Goal: Task Accomplishment & Management: Manage account settings

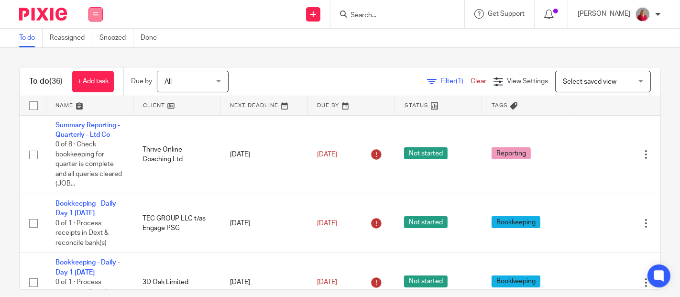
click at [97, 14] on icon at bounding box center [96, 14] width 6 height 6
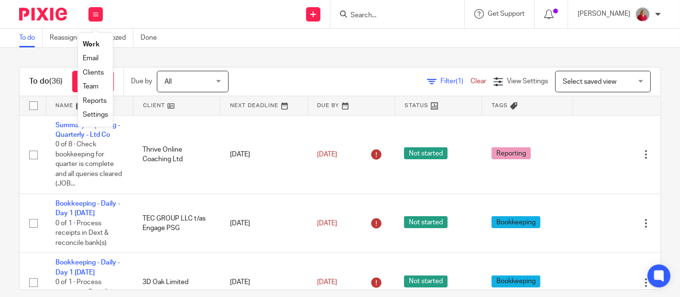
click at [96, 44] on link "Work" at bounding box center [91, 44] width 17 height 7
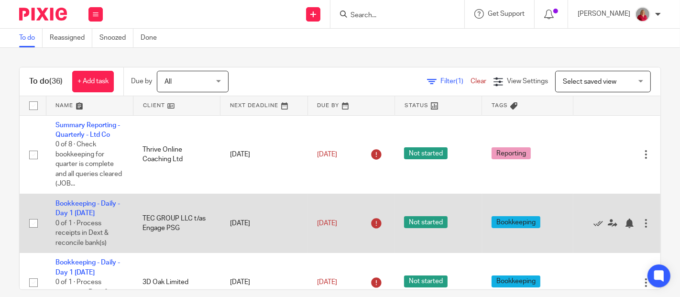
click at [641, 223] on div at bounding box center [646, 224] width 10 height 10
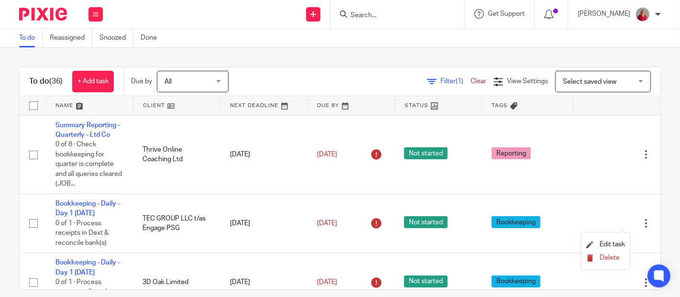
click at [609, 256] on span "Delete" at bounding box center [610, 257] width 20 height 7
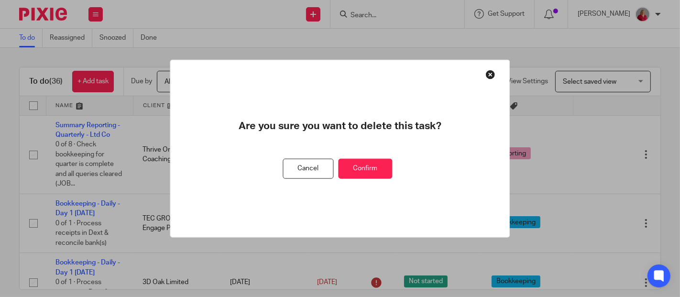
click at [367, 167] on button "Confirm" at bounding box center [366, 168] width 54 height 21
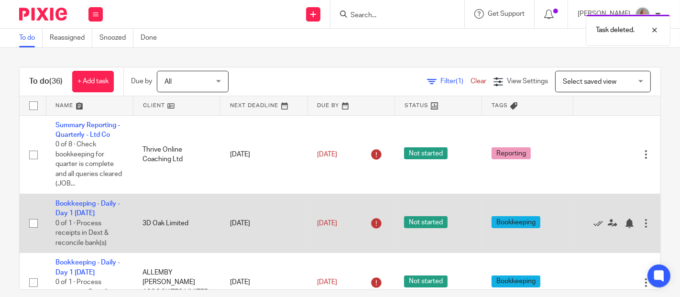
click at [641, 223] on div at bounding box center [646, 224] width 10 height 10
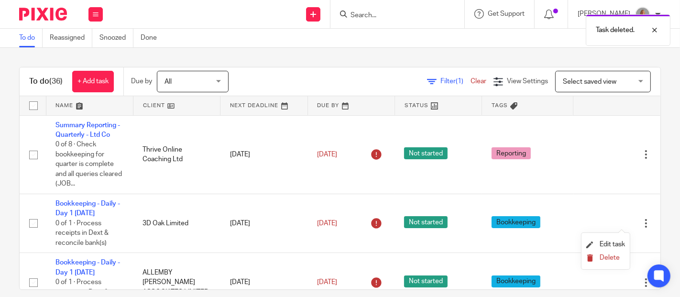
click at [614, 256] on span "Delete" at bounding box center [610, 257] width 20 height 7
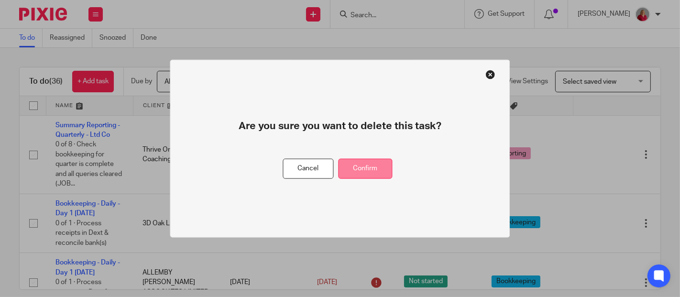
click at [381, 165] on button "Confirm" at bounding box center [366, 168] width 54 height 21
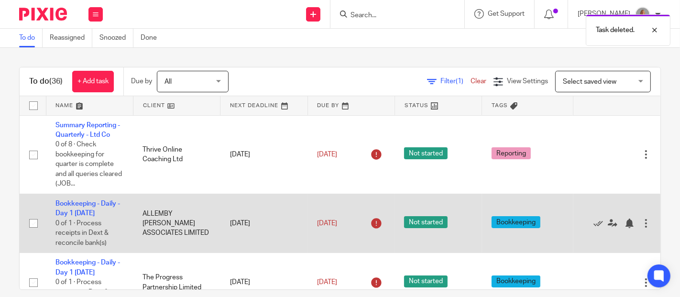
click at [641, 223] on div at bounding box center [646, 224] width 10 height 10
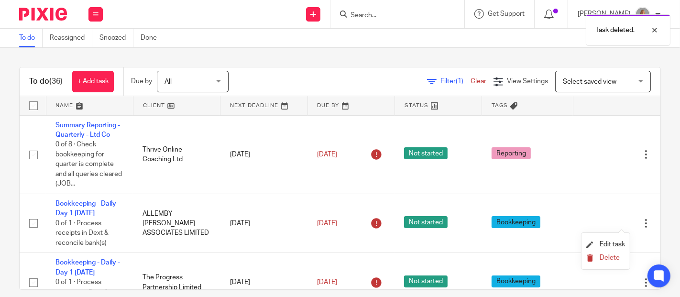
click at [612, 256] on span "Delete" at bounding box center [610, 257] width 20 height 7
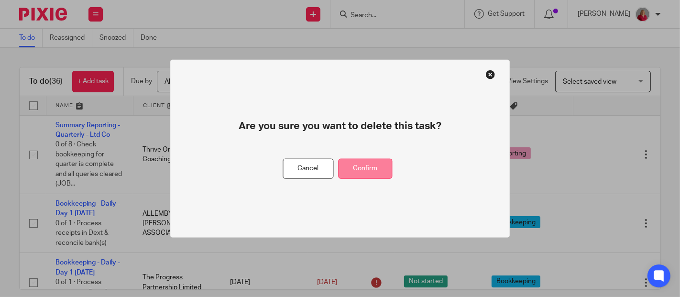
click at [379, 170] on button "Confirm" at bounding box center [366, 168] width 54 height 21
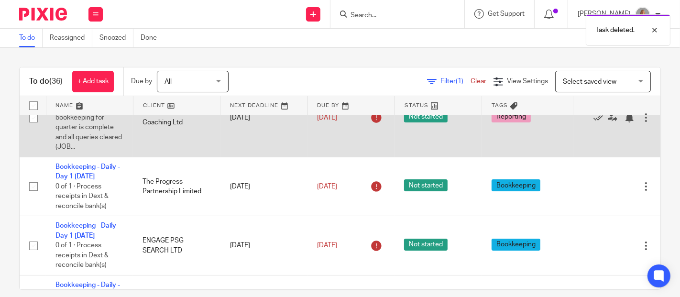
scroll to position [53, 0]
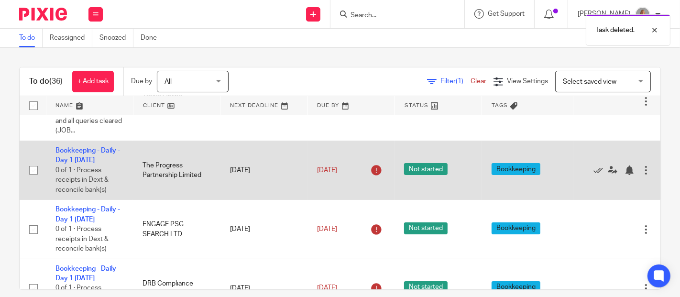
click at [641, 172] on div at bounding box center [646, 170] width 10 height 10
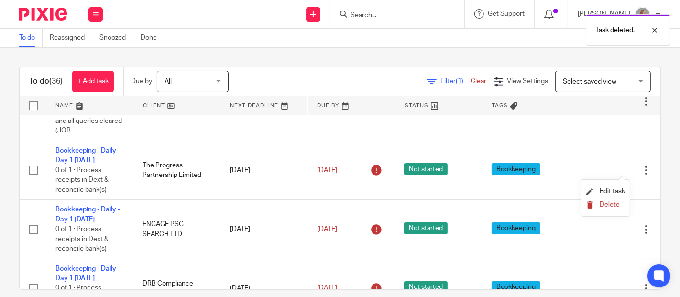
click at [612, 204] on span "Delete" at bounding box center [610, 204] width 20 height 7
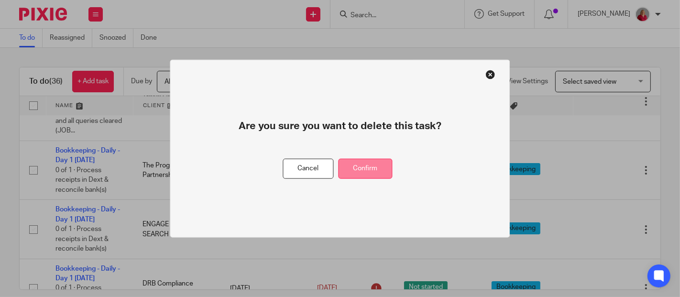
click at [383, 168] on button "Confirm" at bounding box center [366, 168] width 54 height 21
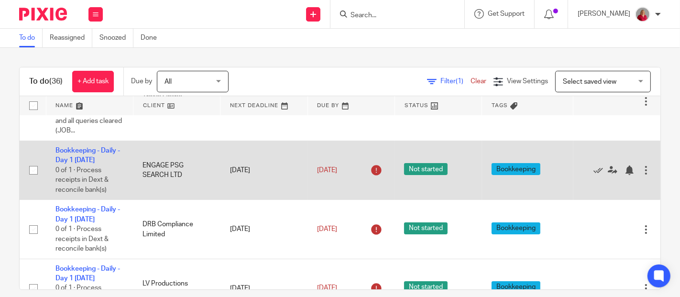
click at [641, 173] on div at bounding box center [646, 170] width 10 height 10
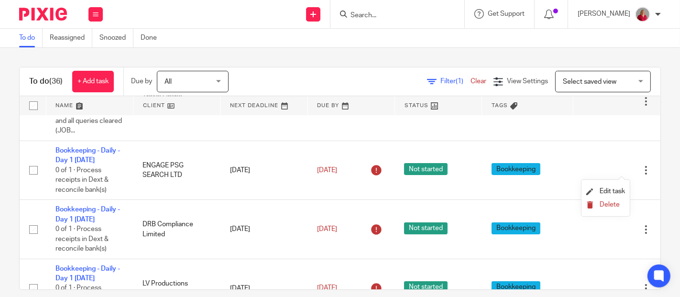
click at [612, 206] on span "Delete" at bounding box center [610, 204] width 20 height 7
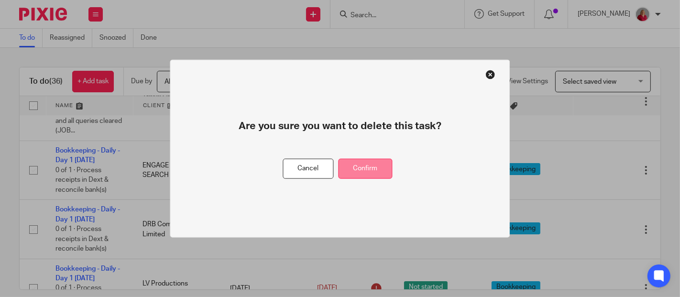
click at [378, 168] on button "Confirm" at bounding box center [366, 168] width 54 height 21
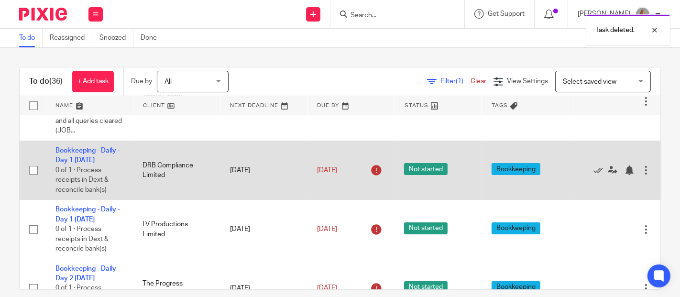
click at [641, 172] on div at bounding box center [646, 170] width 10 height 10
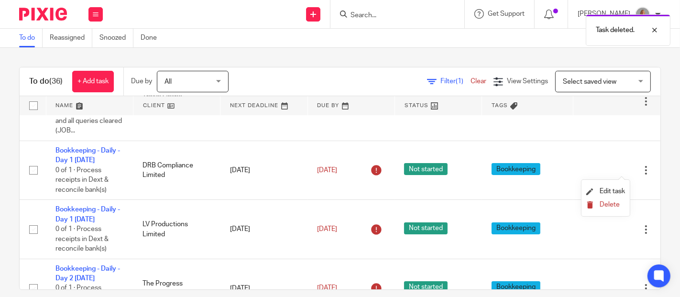
click at [611, 205] on span "Delete" at bounding box center [610, 204] width 20 height 7
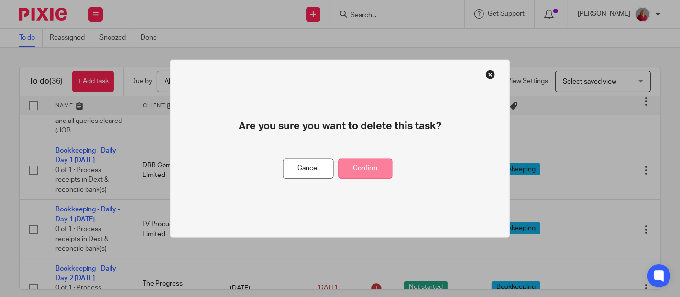
click at [366, 166] on button "Confirm" at bounding box center [366, 168] width 54 height 21
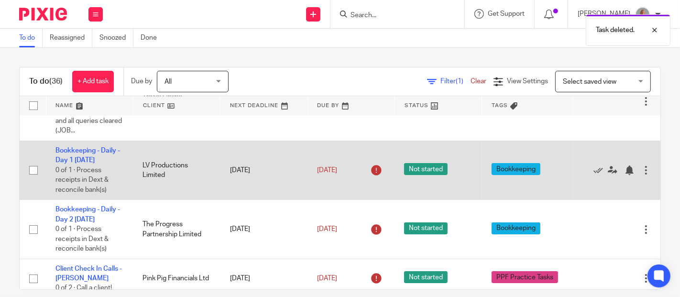
click at [641, 171] on div at bounding box center [646, 170] width 10 height 10
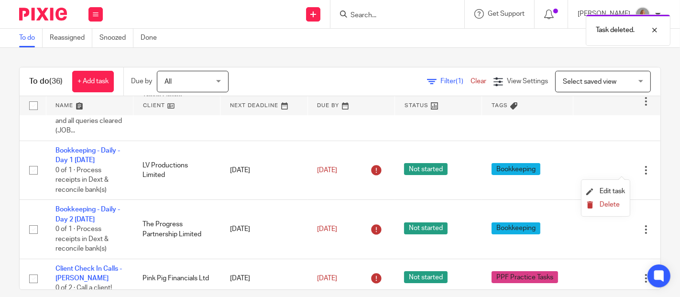
click at [611, 203] on span "Delete" at bounding box center [610, 204] width 20 height 7
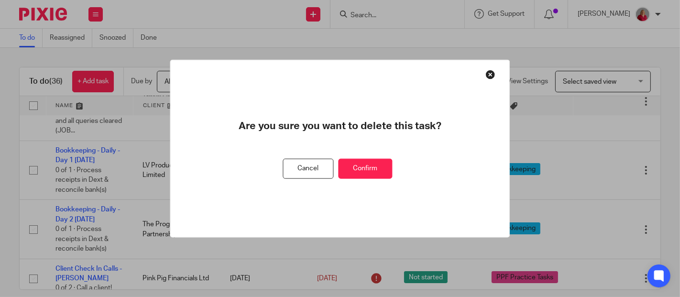
click at [371, 168] on button "Confirm" at bounding box center [366, 168] width 54 height 21
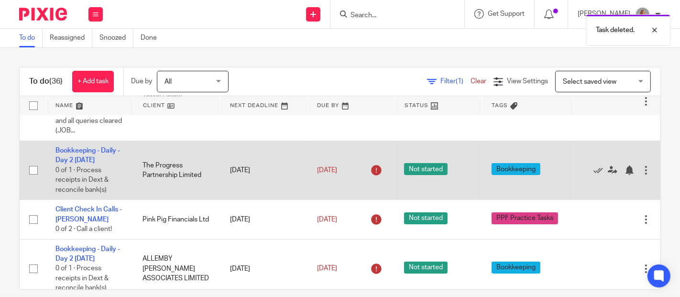
click at [641, 171] on div at bounding box center [646, 170] width 10 height 10
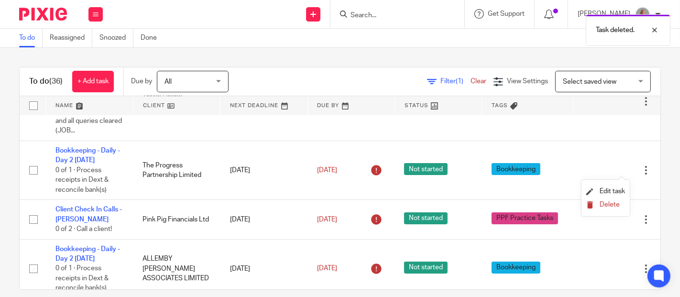
click at [606, 204] on span "Delete" at bounding box center [610, 204] width 20 height 7
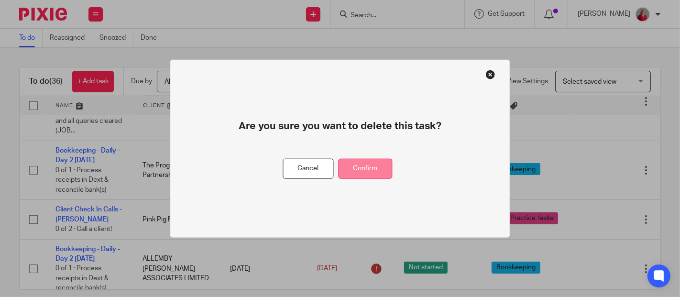
click at [382, 169] on button "Confirm" at bounding box center [366, 168] width 54 height 21
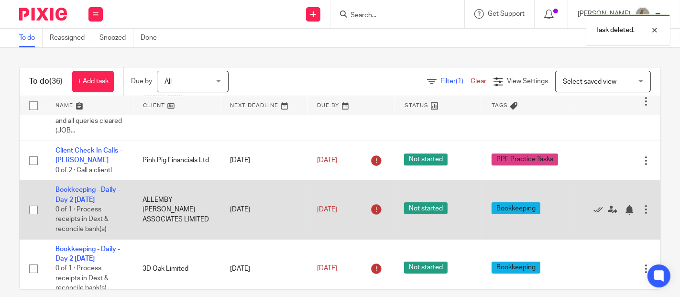
click at [641, 210] on div at bounding box center [646, 210] width 10 height 10
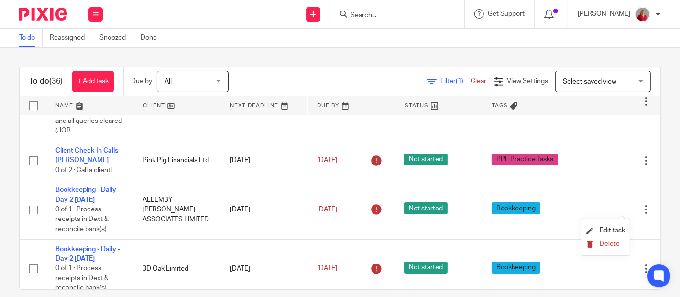
click at [614, 242] on span "Delete" at bounding box center [610, 244] width 20 height 7
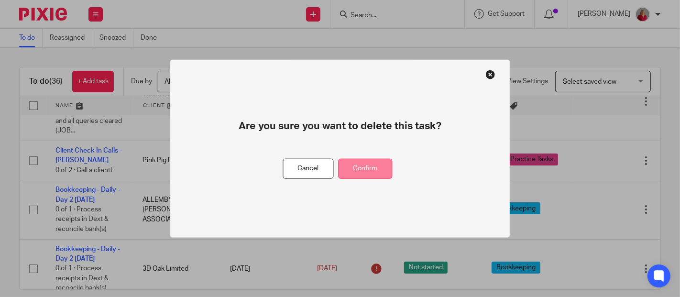
click at [381, 170] on button "Confirm" at bounding box center [366, 168] width 54 height 21
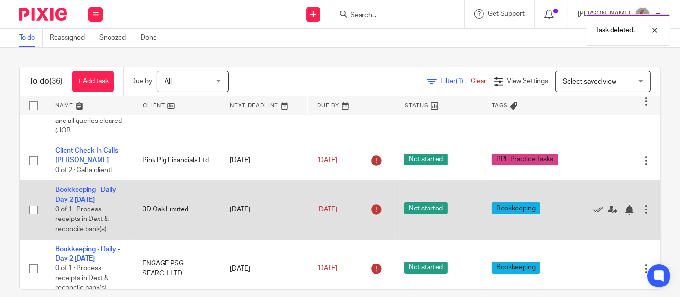
click at [641, 209] on div at bounding box center [646, 210] width 10 height 10
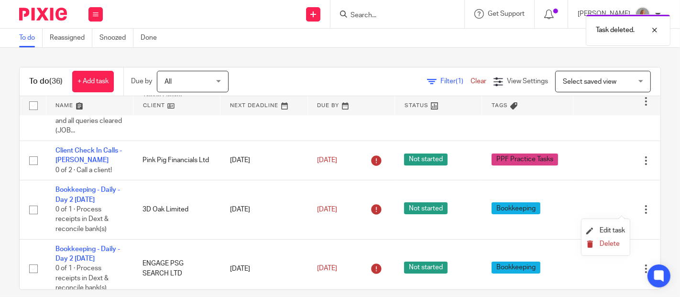
click at [606, 243] on span "Delete" at bounding box center [610, 244] width 20 height 7
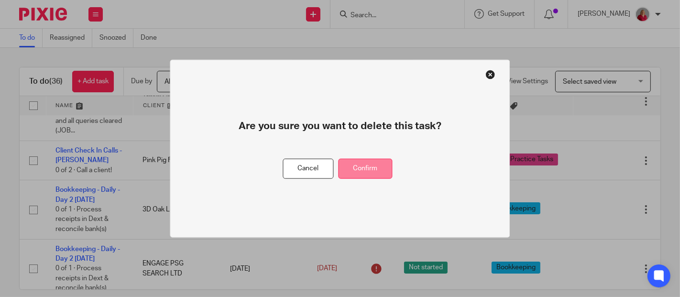
click at [375, 168] on button "Confirm" at bounding box center [366, 168] width 54 height 21
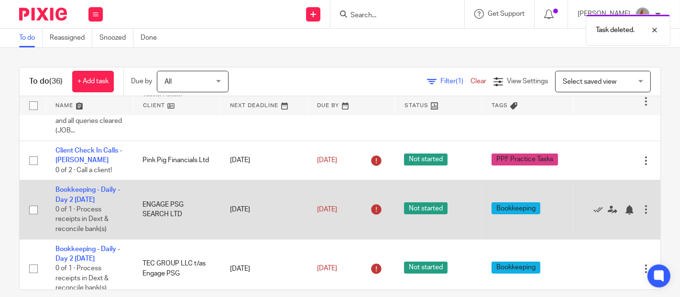
click at [641, 213] on div at bounding box center [646, 210] width 10 height 10
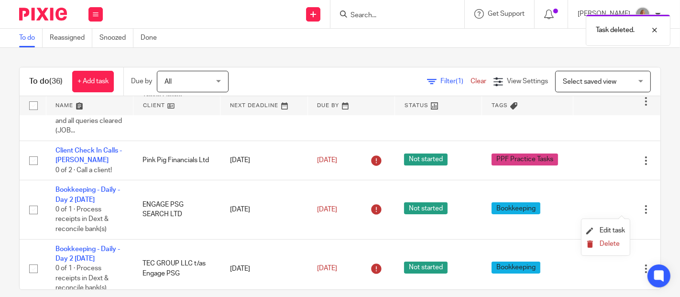
click at [608, 245] on span "Delete" at bounding box center [610, 244] width 20 height 7
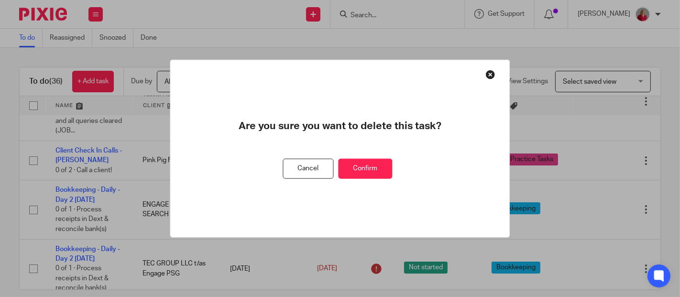
click at [380, 170] on button "Confirm" at bounding box center [366, 168] width 54 height 21
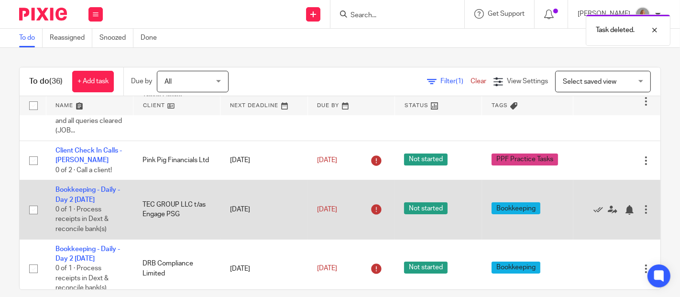
click at [641, 213] on div at bounding box center [646, 210] width 10 height 10
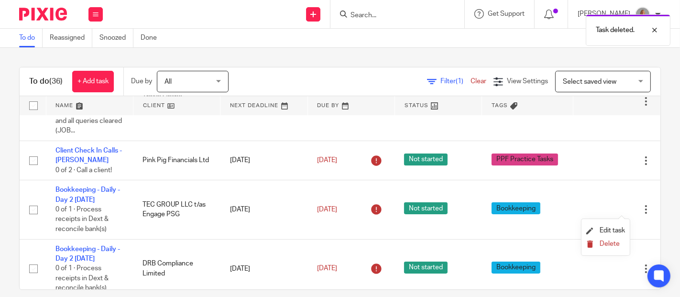
click at [611, 242] on span "Delete" at bounding box center [610, 244] width 20 height 7
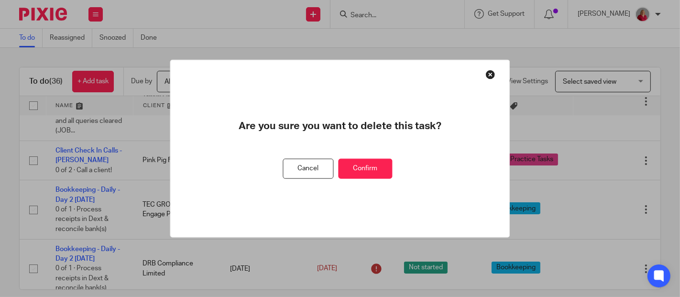
click at [366, 167] on button "Confirm" at bounding box center [366, 168] width 54 height 21
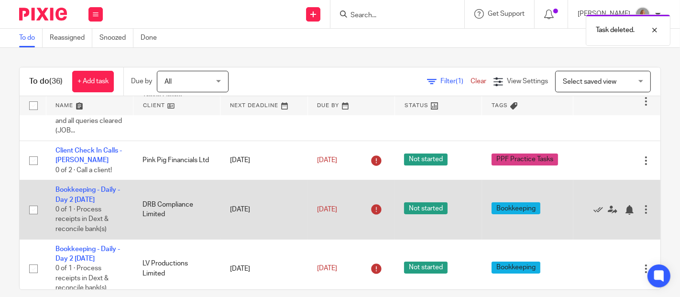
click at [641, 212] on div at bounding box center [646, 210] width 10 height 10
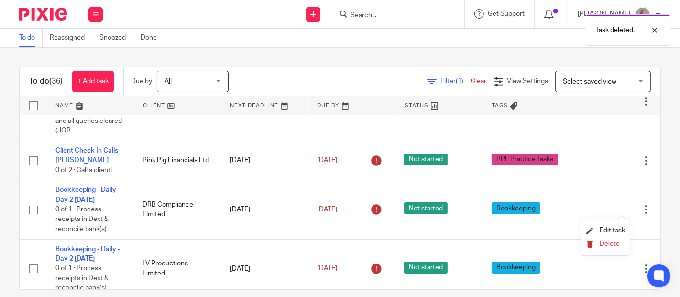
click at [612, 244] on span "Delete" at bounding box center [610, 244] width 20 height 7
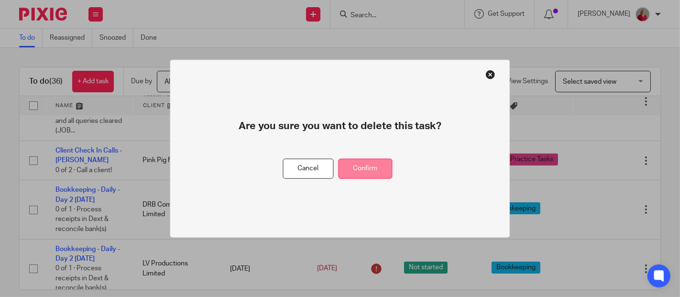
click at [384, 170] on button "Confirm" at bounding box center [366, 168] width 54 height 21
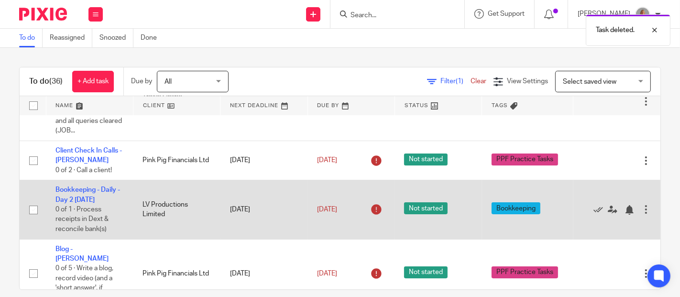
click at [641, 213] on div at bounding box center [646, 210] width 10 height 10
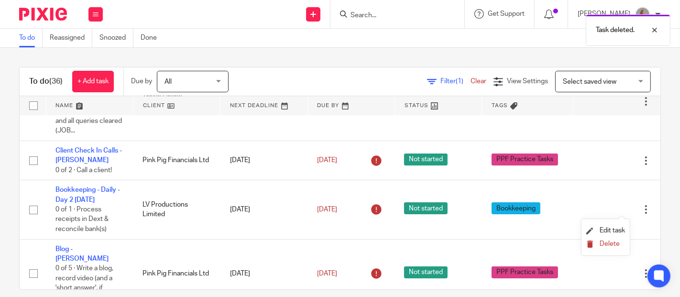
click at [605, 242] on span "Delete" at bounding box center [610, 244] width 20 height 7
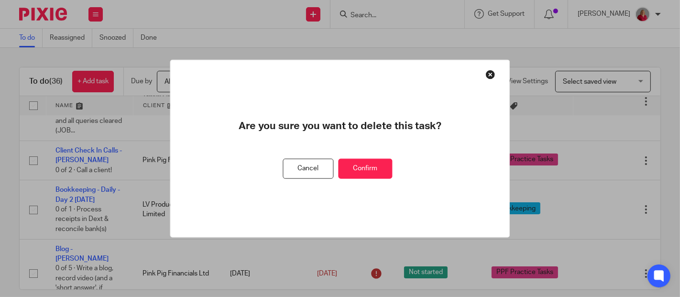
click at [363, 166] on button "Confirm" at bounding box center [366, 168] width 54 height 21
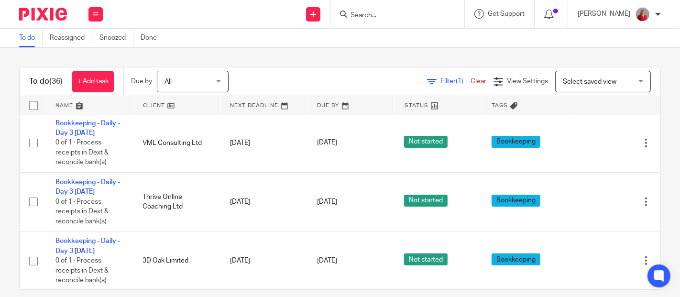
scroll to position [478, 0]
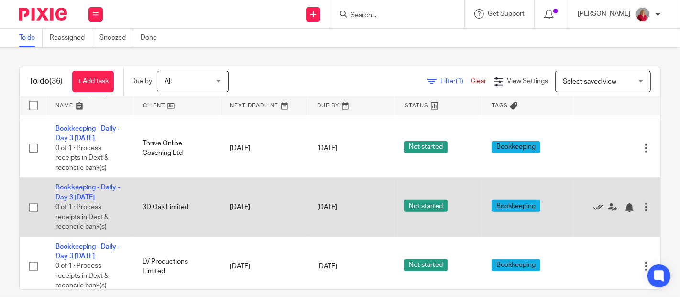
click at [594, 203] on icon at bounding box center [599, 208] width 10 height 10
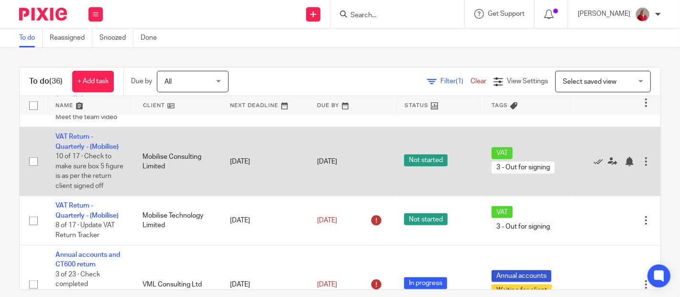
scroll to position [988, 0]
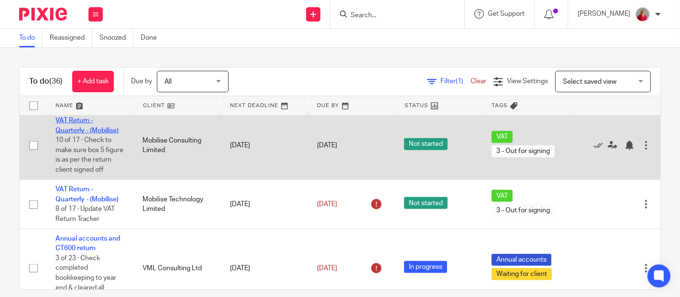
click at [85, 129] on link "VAT Return - Quarterly - (Mobilise)" at bounding box center [86, 125] width 63 height 16
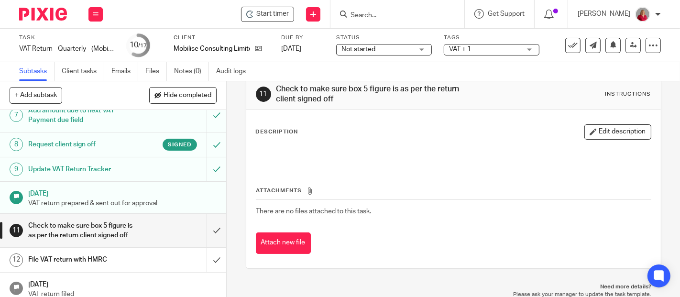
scroll to position [212, 0]
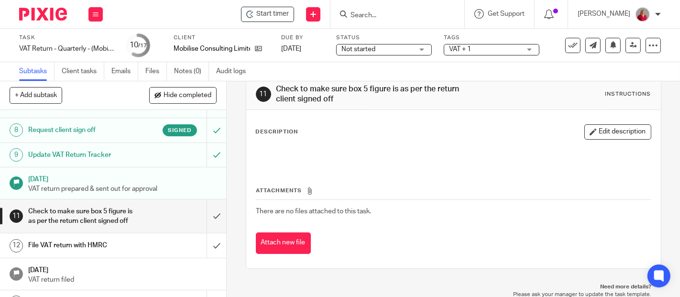
click at [105, 137] on h1 "Request client sign off" at bounding box center [84, 130] width 113 height 14
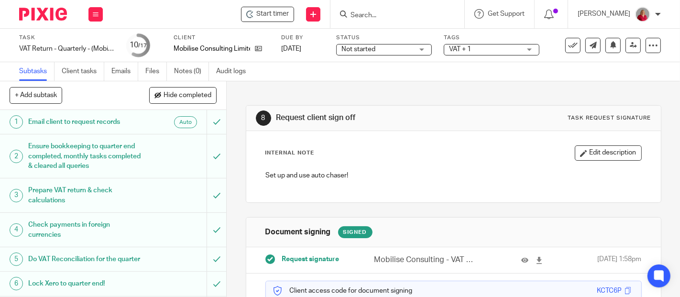
scroll to position [71, 0]
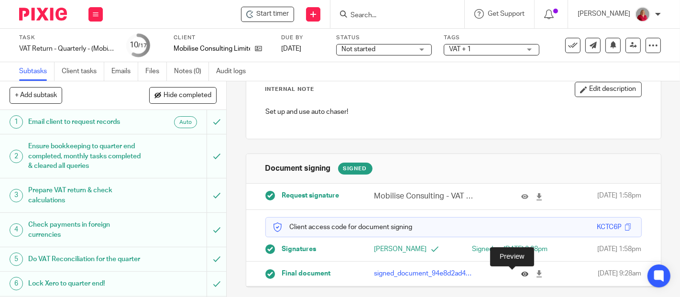
click at [521, 274] on icon at bounding box center [524, 273] width 7 height 7
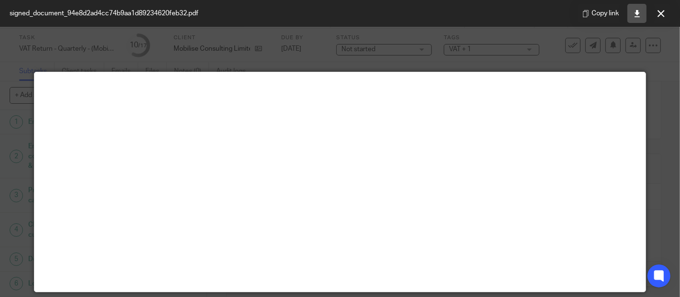
click at [635, 13] on icon at bounding box center [637, 13] width 7 height 7
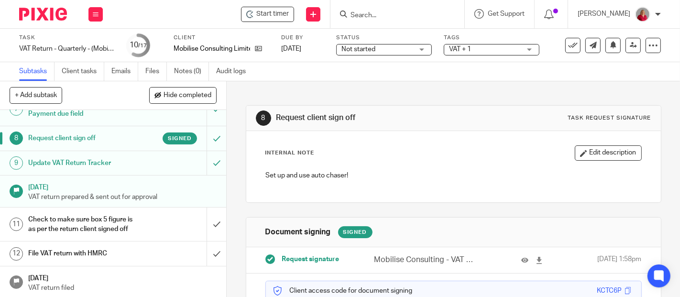
scroll to position [265, 0]
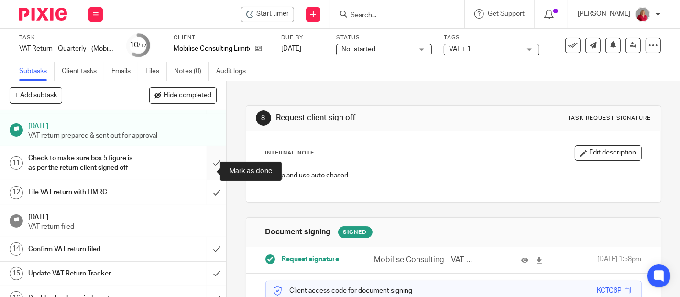
click at [206, 172] on input "submit" at bounding box center [113, 163] width 226 height 34
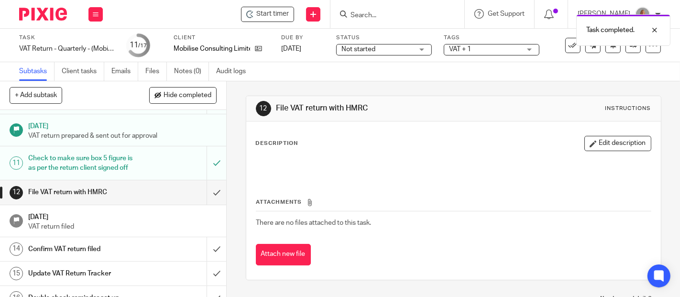
scroll to position [319, 0]
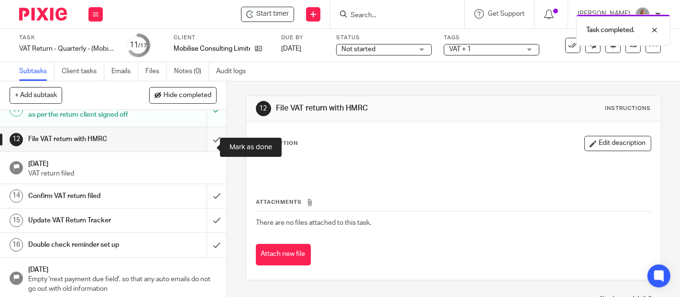
click at [207, 146] on input "submit" at bounding box center [113, 139] width 226 height 24
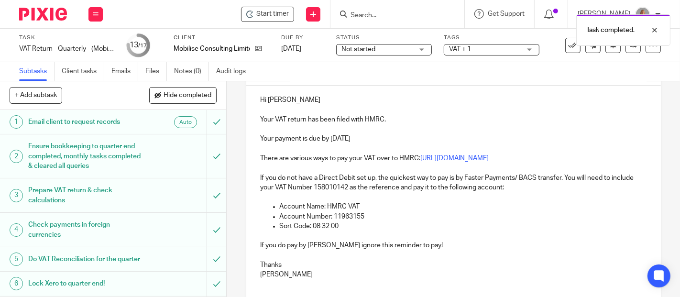
scroll to position [53, 0]
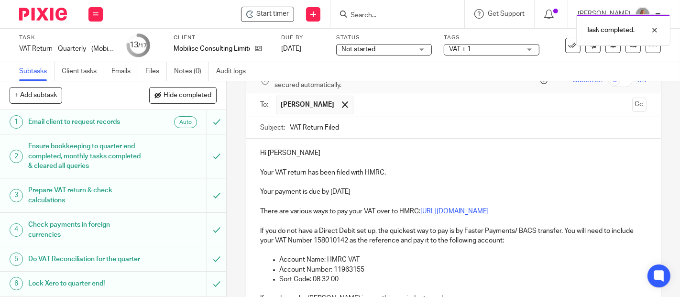
click at [363, 125] on input "VAT Return Filed" at bounding box center [468, 128] width 356 height 22
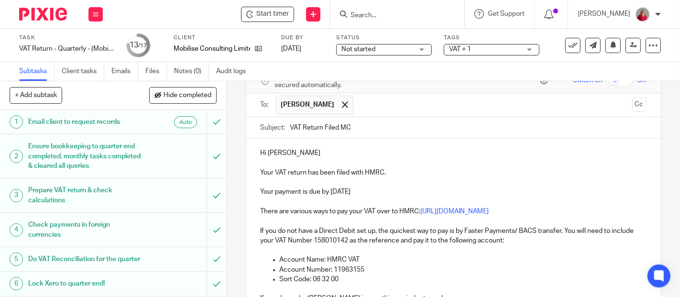
type input "VAT Return Filed MC"
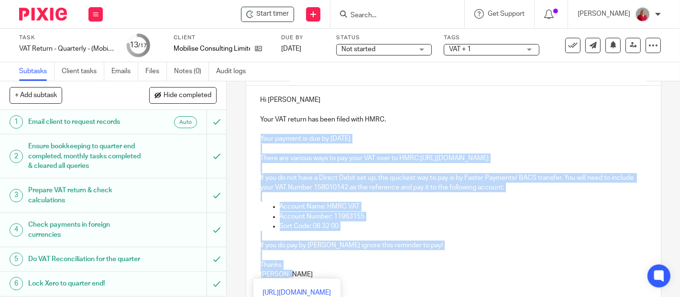
scroll to position [179, 0]
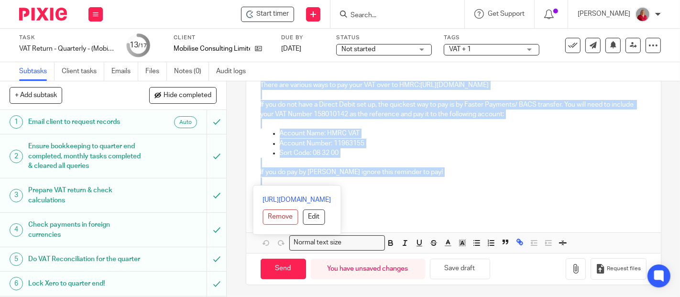
drag, startPoint x: 254, startPoint y: 189, endPoint x: 450, endPoint y: 177, distance: 195.5
click at [450, 177] on div "Hi Kiran Your VAT return has been filed with HMRC. Your payment is due by 6 Oct…" at bounding box center [453, 112] width 415 height 201
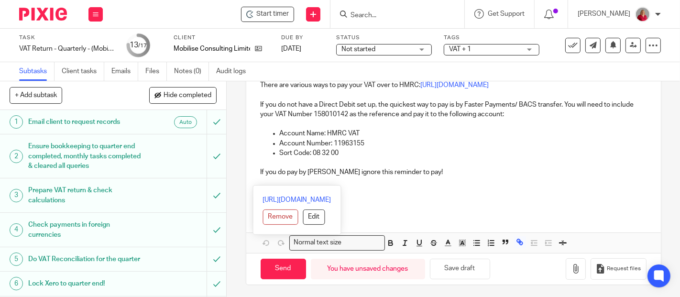
scroll to position [63, 0]
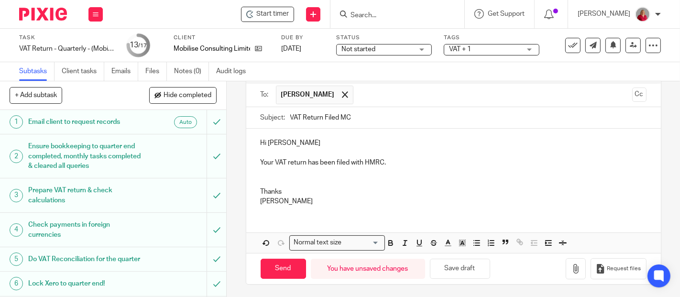
drag, startPoint x: 304, startPoint y: 160, endPoint x: 344, endPoint y: 156, distance: 40.4
click at [304, 160] on p "Your VAT return has been filed with HMRC." at bounding box center [454, 163] width 386 height 10
click at [474, 160] on p "Your VAT return for Mobilise Consulting has been filed with HMRC." at bounding box center [454, 163] width 386 height 10
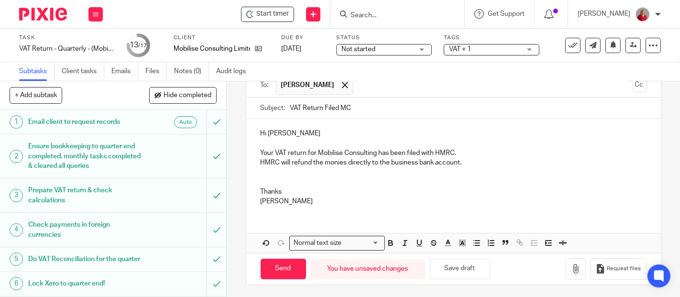
drag, startPoint x: 259, startPoint y: 183, endPoint x: 297, endPoint y: 179, distance: 37.9
click at [261, 183] on p at bounding box center [454, 182] width 386 height 10
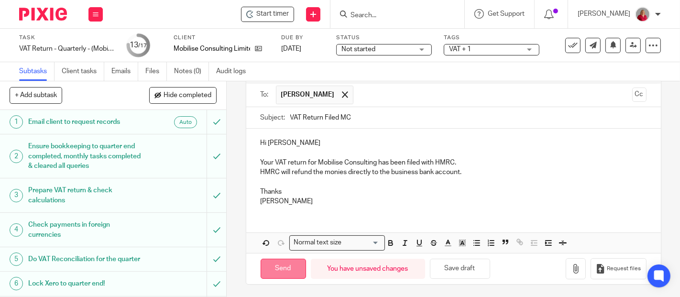
click at [275, 267] on input "Send" at bounding box center [283, 269] width 45 height 21
type input "Sent"
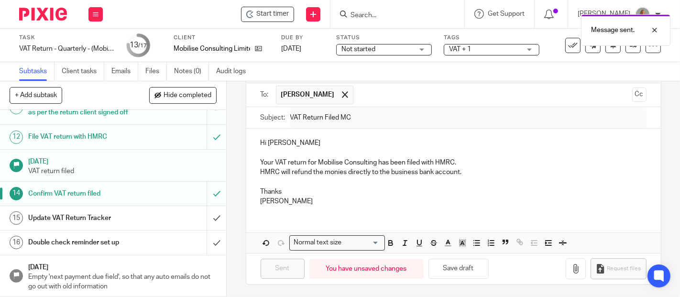
scroll to position [328, 0]
click at [202, 218] on input "submit" at bounding box center [113, 218] width 226 height 24
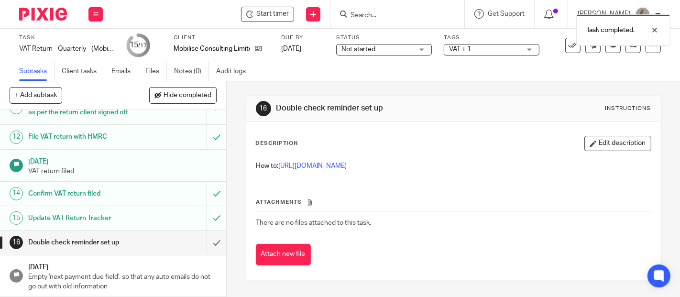
scroll to position [328, 0]
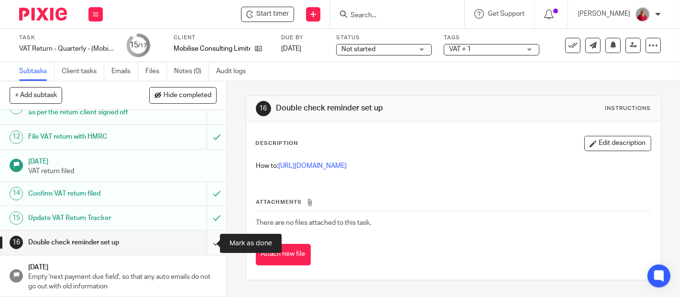
click at [207, 243] on input "submit" at bounding box center [113, 243] width 226 height 24
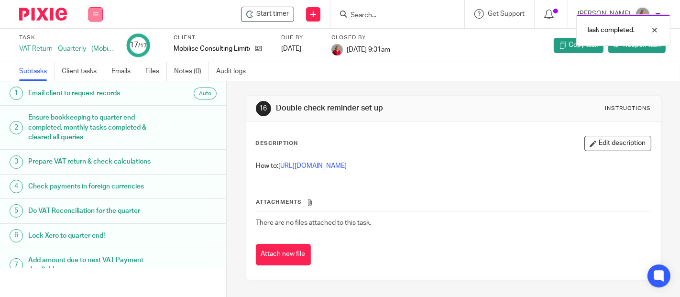
click at [94, 13] on icon at bounding box center [96, 14] width 6 height 6
click at [96, 43] on link "Work" at bounding box center [91, 44] width 17 height 7
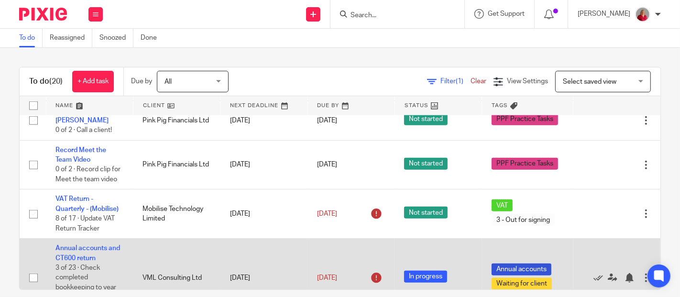
scroll to position [962, 0]
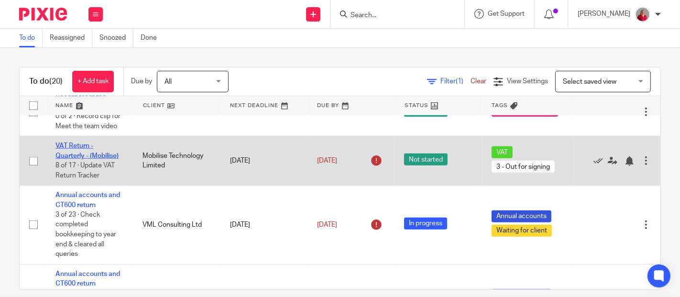
click at [102, 154] on link "VAT Return - Quarterly - (Mobilise)" at bounding box center [86, 151] width 63 height 16
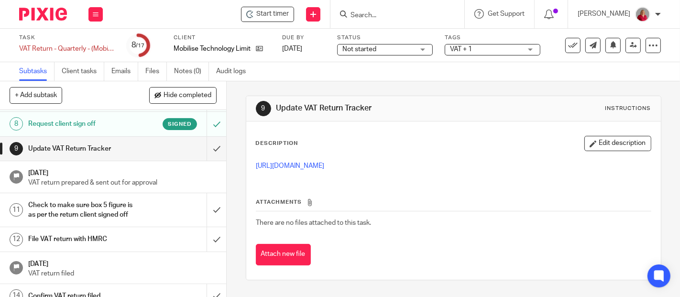
scroll to position [159, 0]
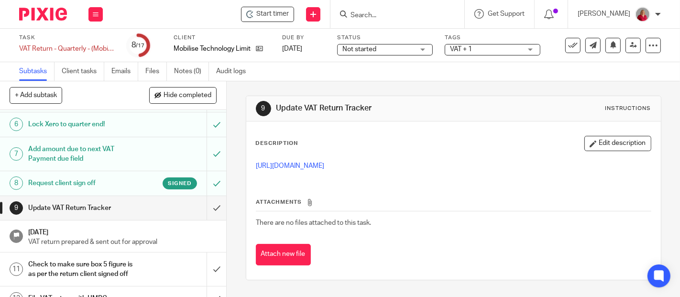
click at [91, 190] on h1 "Request client sign off" at bounding box center [84, 183] width 113 height 14
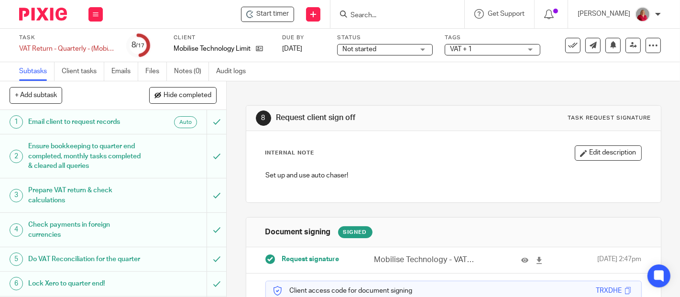
scroll to position [71, 0]
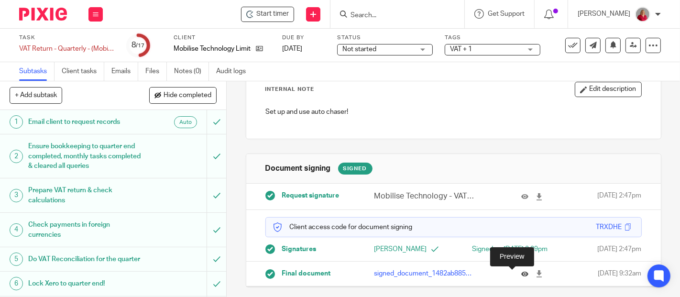
click at [521, 275] on icon at bounding box center [524, 273] width 7 height 7
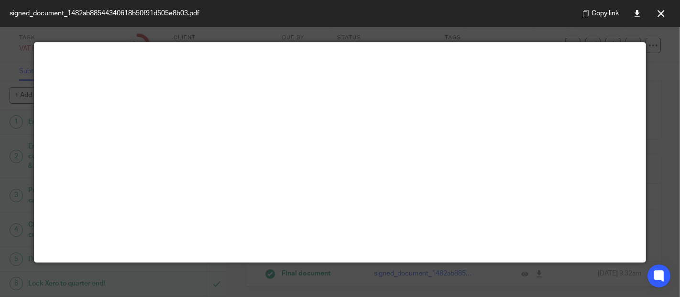
scroll to position [0, 0]
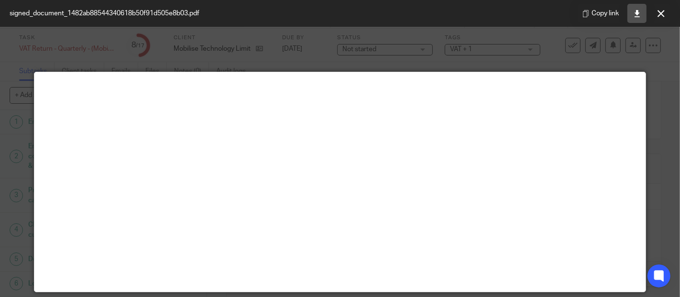
click at [638, 15] on icon at bounding box center [637, 13] width 7 height 7
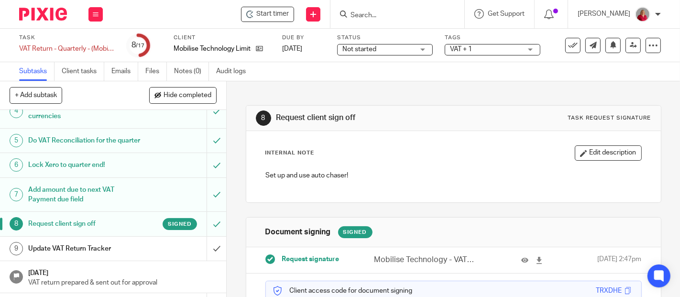
scroll to position [212, 0]
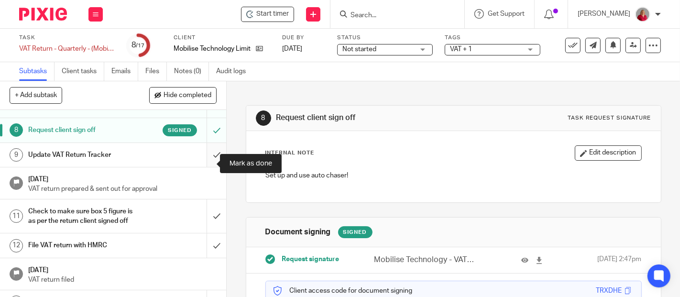
click at [206, 163] on input "submit" at bounding box center [113, 155] width 226 height 24
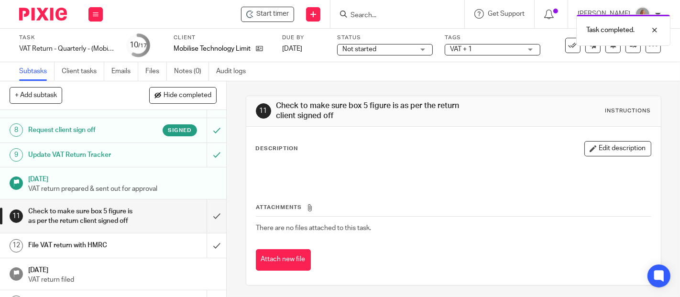
scroll to position [265, 0]
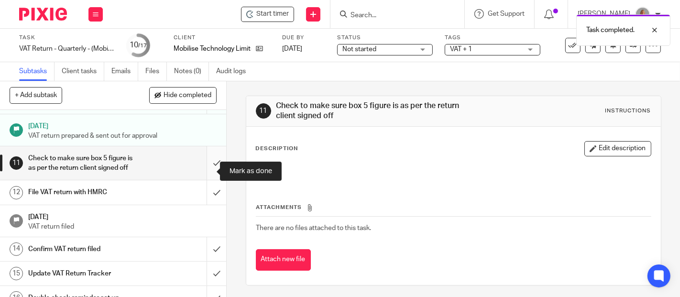
click at [208, 169] on input "submit" at bounding box center [113, 163] width 226 height 34
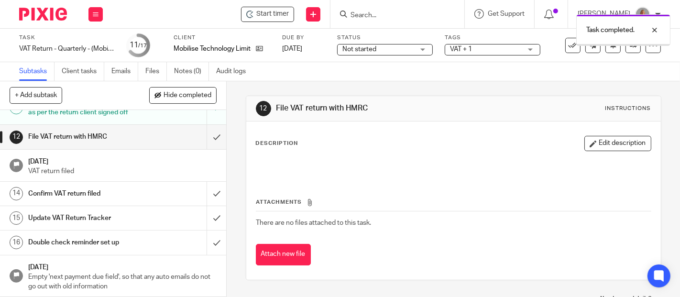
scroll to position [328, 0]
click at [207, 135] on input "submit" at bounding box center [113, 137] width 226 height 24
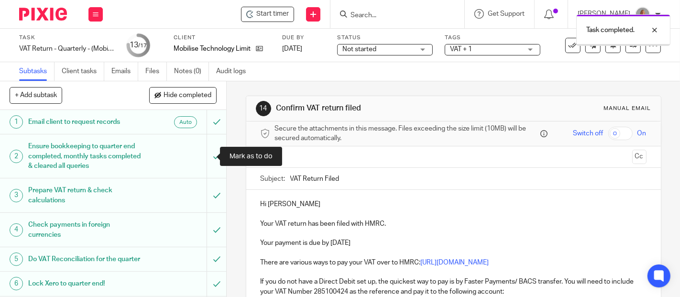
click at [334, 155] on input "text" at bounding box center [453, 157] width 350 height 11
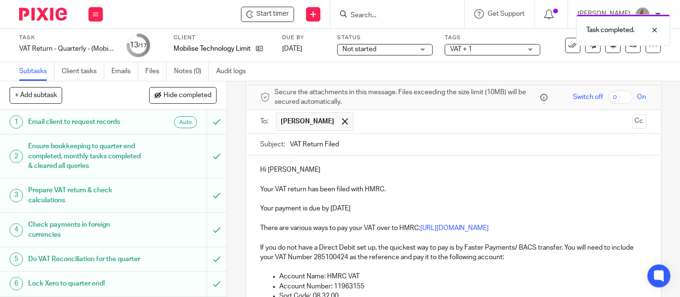
scroll to position [53, 0]
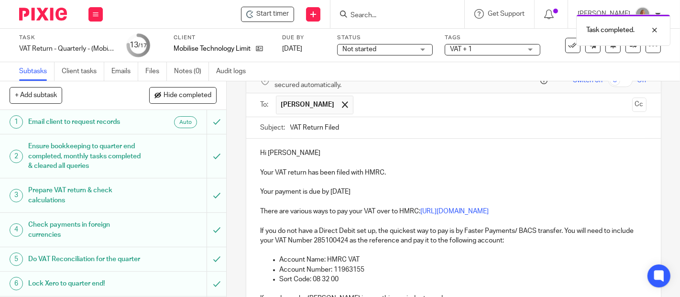
drag, startPoint x: 362, startPoint y: 128, endPoint x: 493, endPoint y: 108, distance: 132.6
click at [363, 127] on input "VAT Return Filed" at bounding box center [468, 128] width 356 height 22
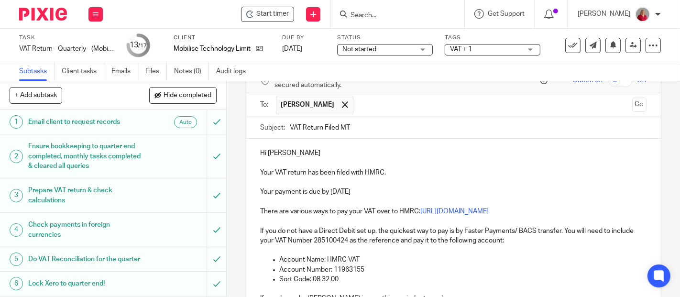
type input "VAT Return Filed MT"
click at [306, 170] on p "Your VAT return has been filed with HMRC." at bounding box center [454, 173] width 386 height 10
click at [330, 192] on p "Your payment is due by 6 Oct 2025" at bounding box center [454, 192] width 386 height 10
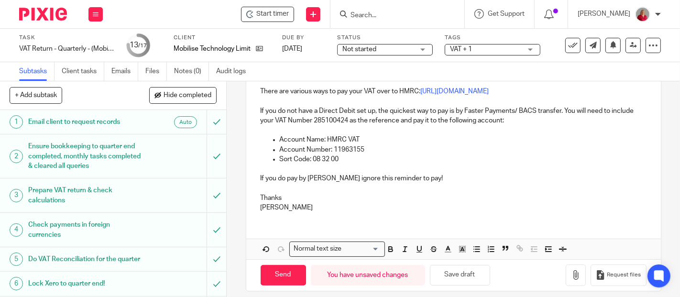
scroll to position [179, 0]
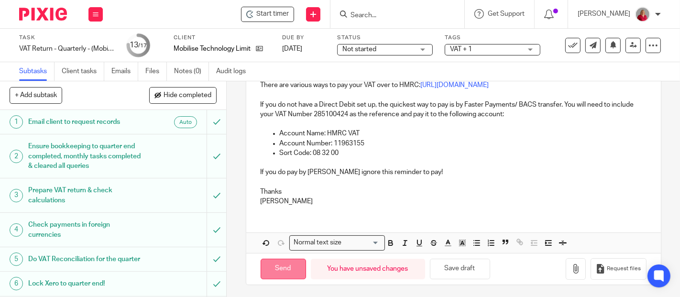
click at [273, 267] on input "Send" at bounding box center [283, 269] width 45 height 21
type input "Sent"
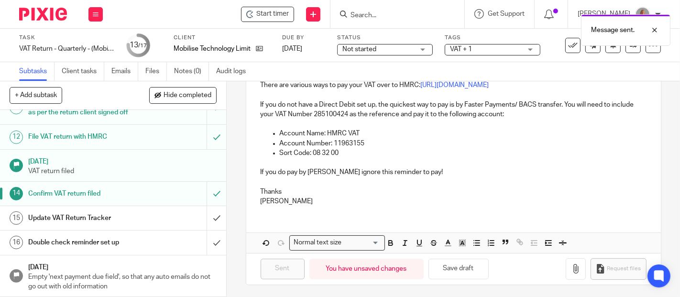
scroll to position [328, 0]
click at [206, 217] on input "submit" at bounding box center [113, 218] width 226 height 24
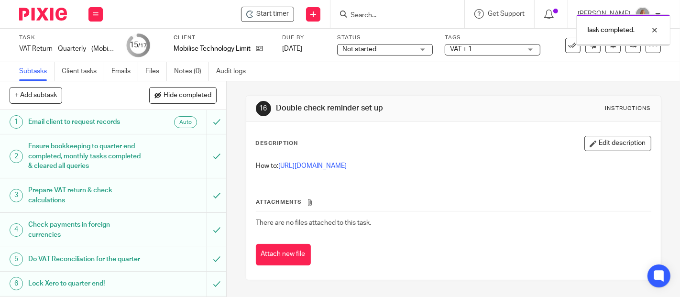
scroll to position [328, 0]
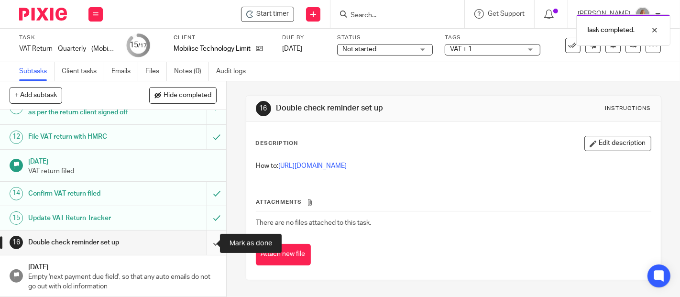
click at [204, 243] on input "submit" at bounding box center [113, 243] width 226 height 24
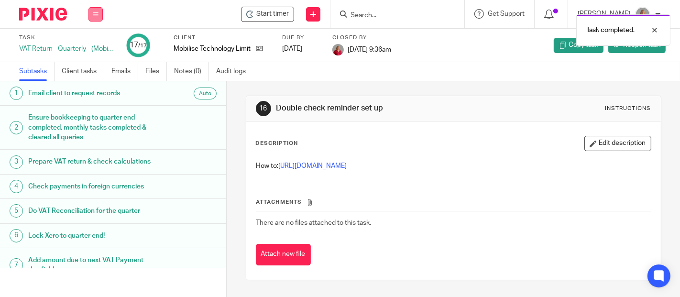
click at [96, 16] on icon at bounding box center [96, 14] width 6 height 6
click at [97, 44] on link "Work" at bounding box center [91, 44] width 17 height 7
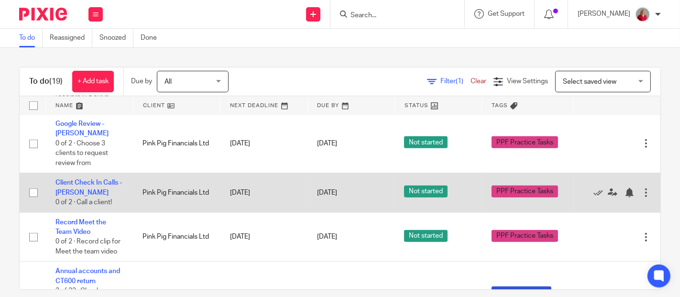
scroll to position [903, 0]
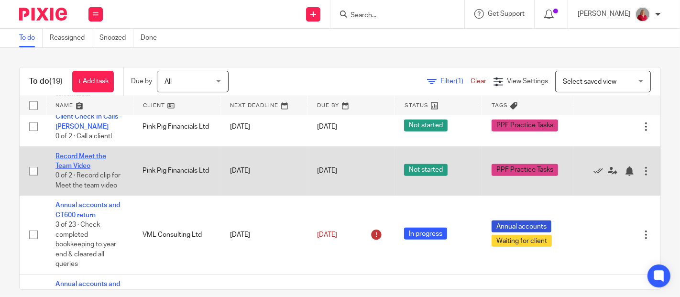
click at [87, 153] on link "Record Meet the Team Video" at bounding box center [80, 161] width 51 height 16
